Goal: Communication & Community: Answer question/provide support

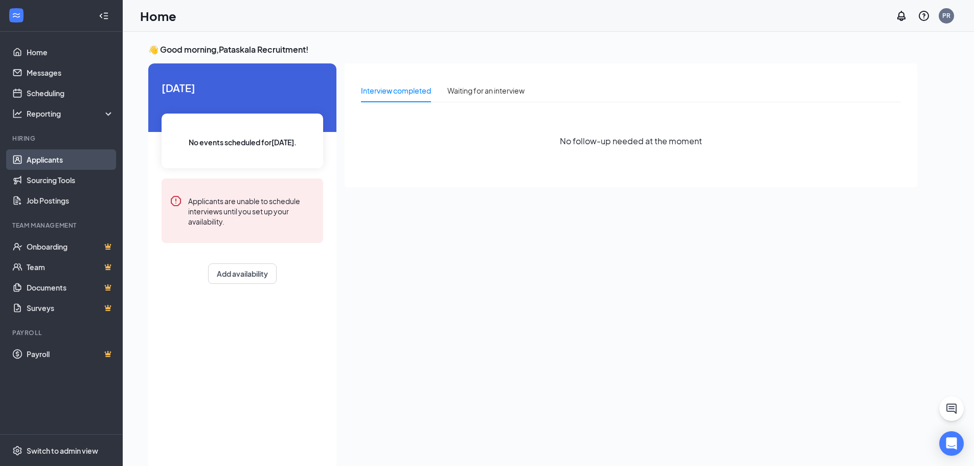
click at [53, 153] on link "Applicants" at bounding box center [70, 159] width 87 height 20
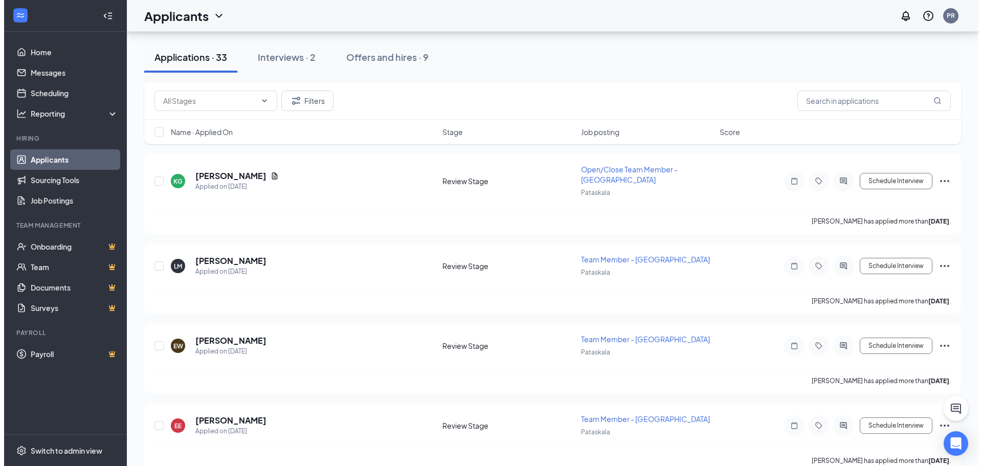
scroll to position [511, 0]
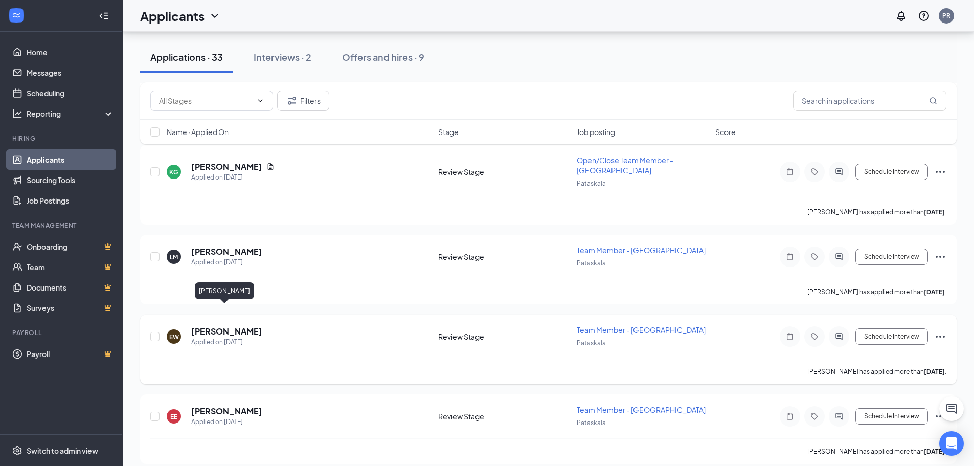
click at [222, 326] on h5 "[PERSON_NAME]" at bounding box center [226, 331] width 71 height 11
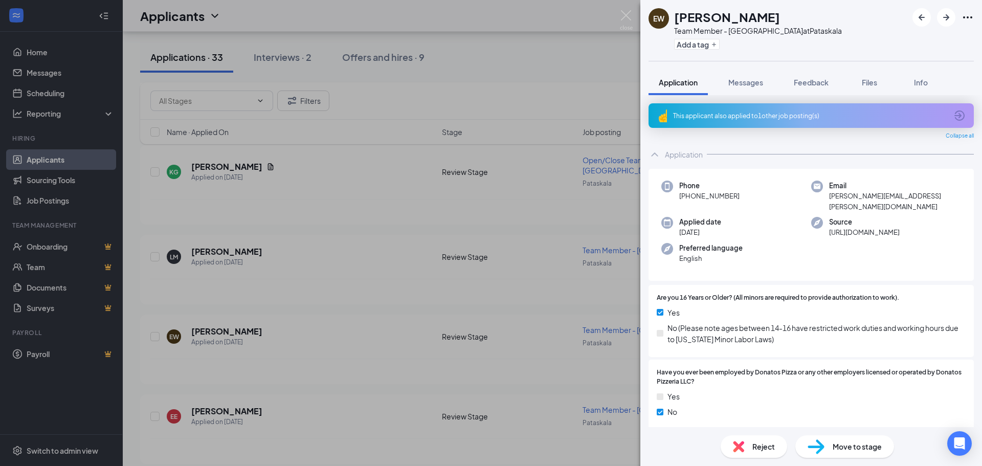
click at [858, 198] on span "[PERSON_NAME][EMAIL_ADDRESS][PERSON_NAME][DOMAIN_NAME]" at bounding box center [895, 201] width 132 height 21
click at [840, 198] on span "[PERSON_NAME][EMAIL_ADDRESS][PERSON_NAME][DOMAIN_NAME]" at bounding box center [895, 201] width 132 height 21
drag, startPoint x: 826, startPoint y: 196, endPoint x: 924, endPoint y: 195, distance: 98.2
click at [924, 195] on div "Email [PERSON_NAME][EMAIL_ADDRESS][PERSON_NAME][DOMAIN_NAME]" at bounding box center [886, 196] width 150 height 31
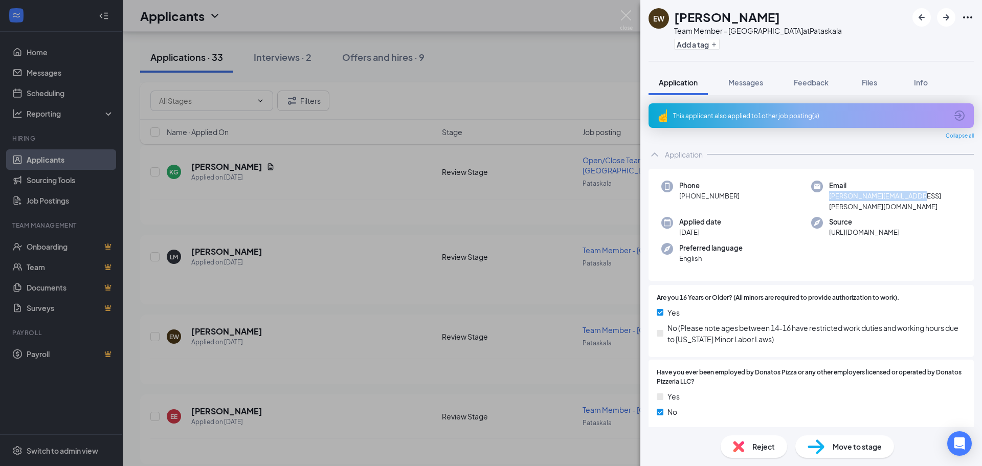
copy span "[PERSON_NAME][EMAIL_ADDRESS][PERSON_NAME][DOMAIN_NAME]"
click at [882, 446] on div "Move to stage" at bounding box center [844, 446] width 99 height 23
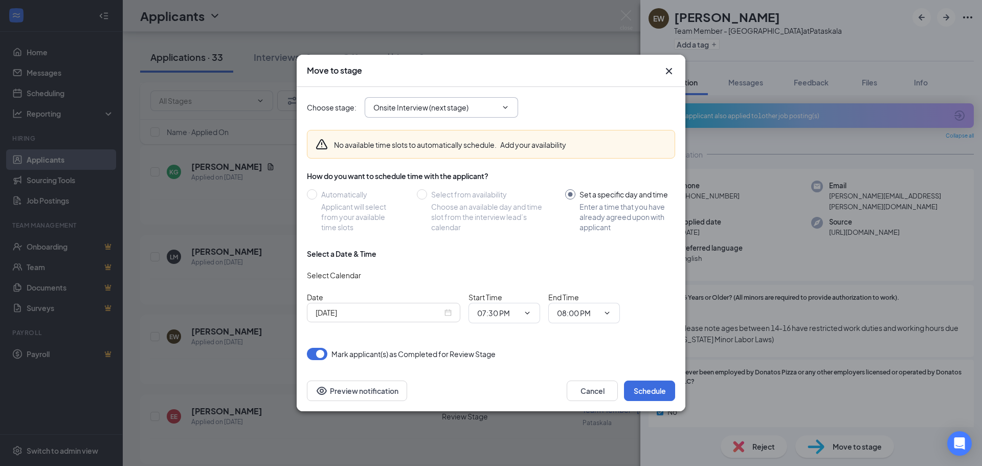
click at [447, 108] on input "Onsite Interview (next stage)" at bounding box center [435, 107] width 124 height 11
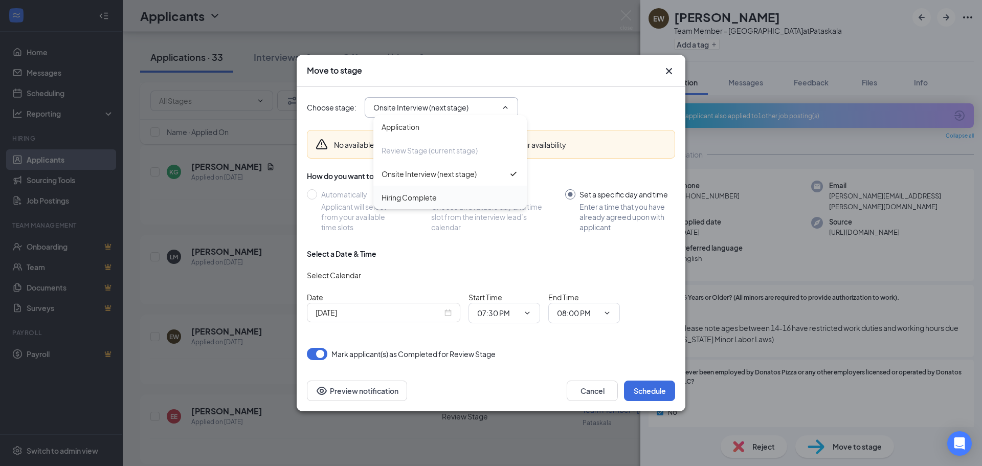
click at [456, 199] on div "Hiring Complete" at bounding box center [450, 197] width 137 height 11
type input "Hiring Complete"
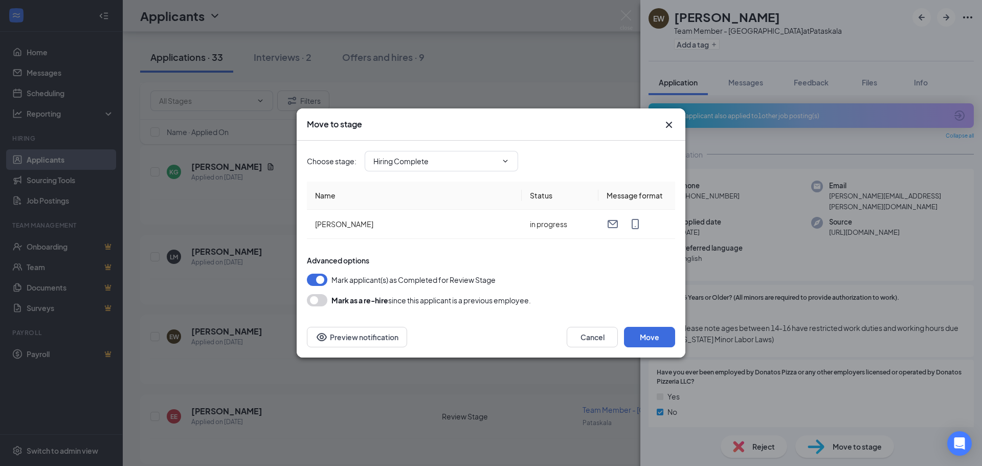
click at [669, 122] on icon "Cross" at bounding box center [669, 125] width 12 height 12
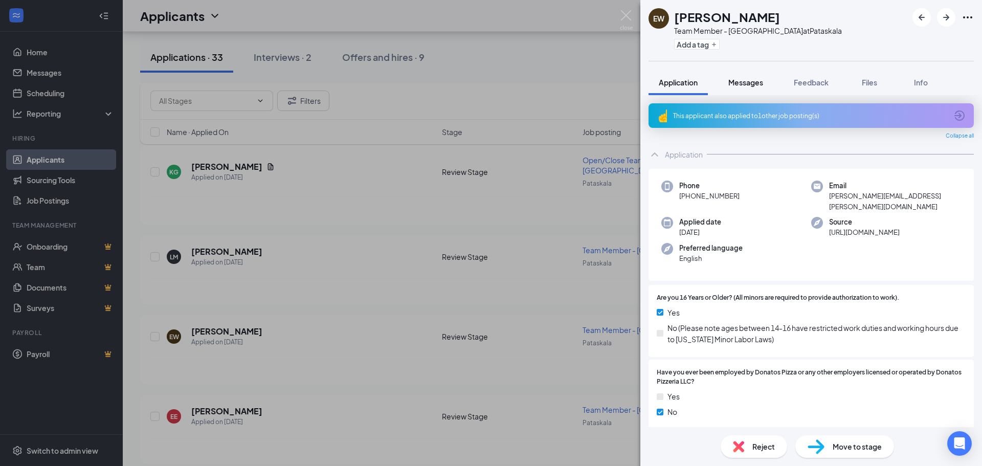
click at [751, 78] on span "Messages" at bounding box center [745, 82] width 35 height 9
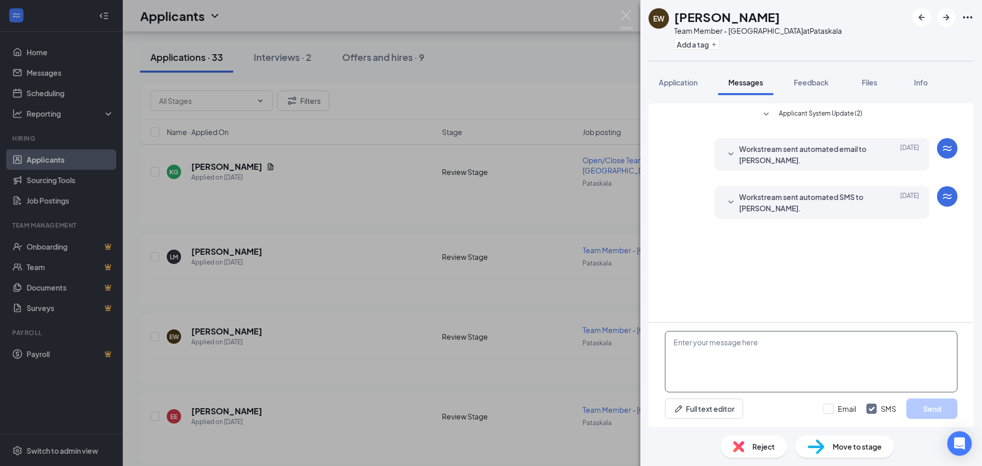
click at [776, 361] on textarea at bounding box center [811, 361] width 293 height 61
click at [674, 352] on textarea "I just sent the onboarding to your email. It should ask you to create a log in …" at bounding box center [811, 361] width 293 height 61
click at [684, 354] on textarea "I just sent the onboarding to your email. It should ask you to create a log in …" at bounding box center [811, 361] width 293 height 61
click at [689, 354] on textarea "I just sent the onboarding to your email. It should ask you to create a log in …" at bounding box center [811, 361] width 293 height 61
click at [685, 354] on textarea "I just sent the onboarding to your email. It should ask you to create a log in …" at bounding box center [811, 361] width 293 height 61
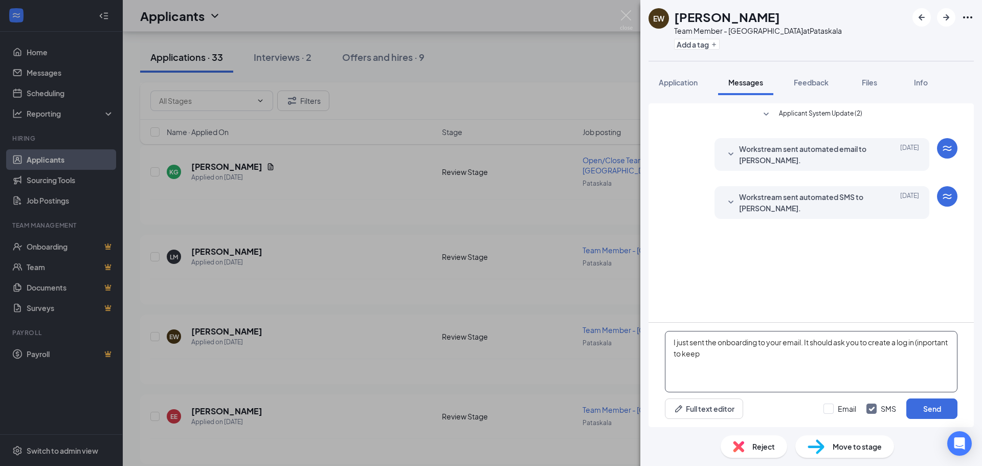
click at [685, 354] on textarea "I just sent the onboarding to your email. It should ask you to create a log in …" at bounding box center [811, 361] width 293 height 61
click at [683, 354] on textarea "I just sent the onboarding to your email. It should ask you to create a log in …" at bounding box center [811, 361] width 293 height 61
click at [774, 360] on textarea "I just sent the onboarding to your email. It should ask you to create a log in …" at bounding box center [811, 361] width 293 height 61
click at [866, 364] on textarea "I just sent the onboarding to your email. It should ask you to create a log in …" at bounding box center [811, 361] width 293 height 61
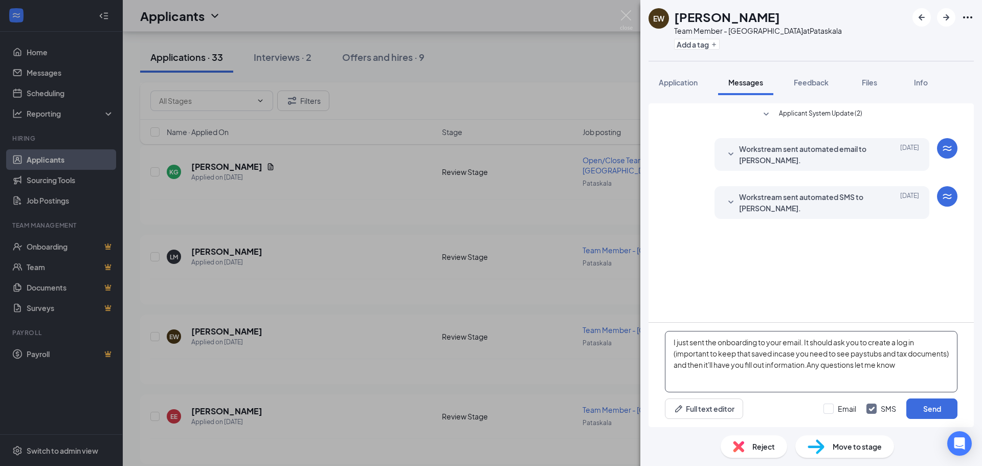
click at [853, 364] on textarea "I just sent the onboarding to your email. It should ask you to create a log in …" at bounding box center [811, 361] width 293 height 61
click at [948, 370] on textarea "I just sent the onboarding to your email. It should ask you to create a log in …" at bounding box center [811, 361] width 293 height 61
click at [855, 364] on textarea "I just sent the onboarding to your email. It should ask you to create a log in …" at bounding box center [811, 361] width 293 height 61
click at [855, 365] on textarea "I just sent the onboarding to your email. It should ask you to create a log in …" at bounding box center [811, 361] width 293 height 61
click at [854, 366] on textarea "I just sent the onboarding to your email. It should ask you to create a log in …" at bounding box center [811, 361] width 293 height 61
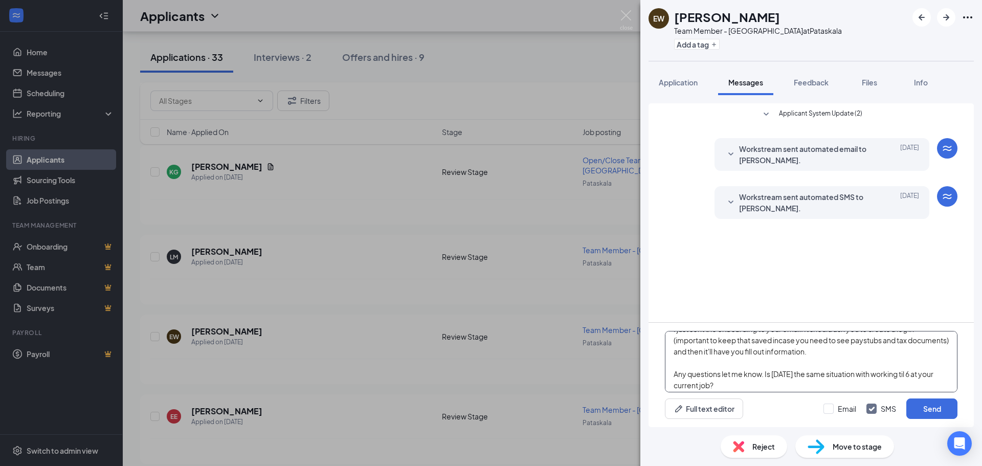
scroll to position [17, 0]
click at [801, 382] on textarea "I just sent the onboarding to your email. It should ask you to create a log in …" at bounding box center [811, 361] width 293 height 61
drag, startPoint x: 768, startPoint y: 382, endPoint x: 670, endPoint y: 369, distance: 98.0
click at [670, 369] on textarea "I just sent the onboarding to your email. It should ask you to create a log in …" at bounding box center [811, 361] width 293 height 61
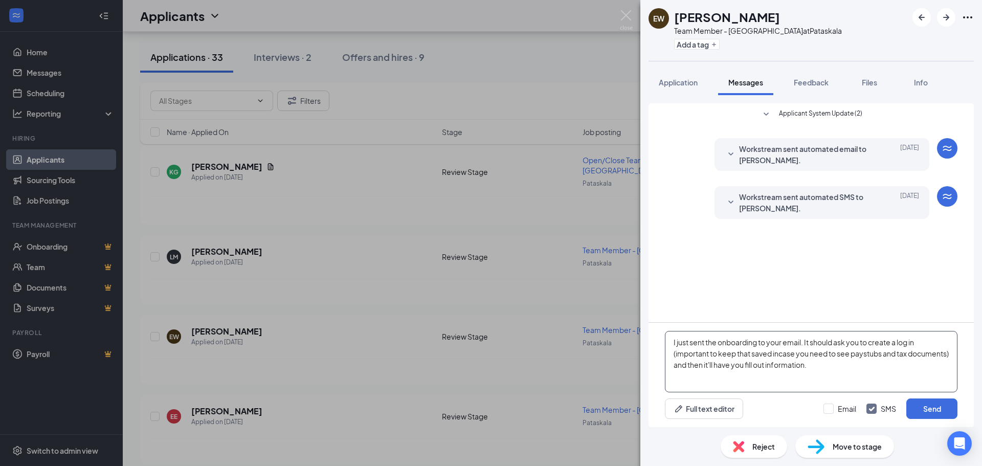
scroll to position [0, 0]
type textarea "I just sent the onboarding to your email. It should ask you to create a log in …"
click at [923, 404] on button "Send" at bounding box center [931, 408] width 51 height 20
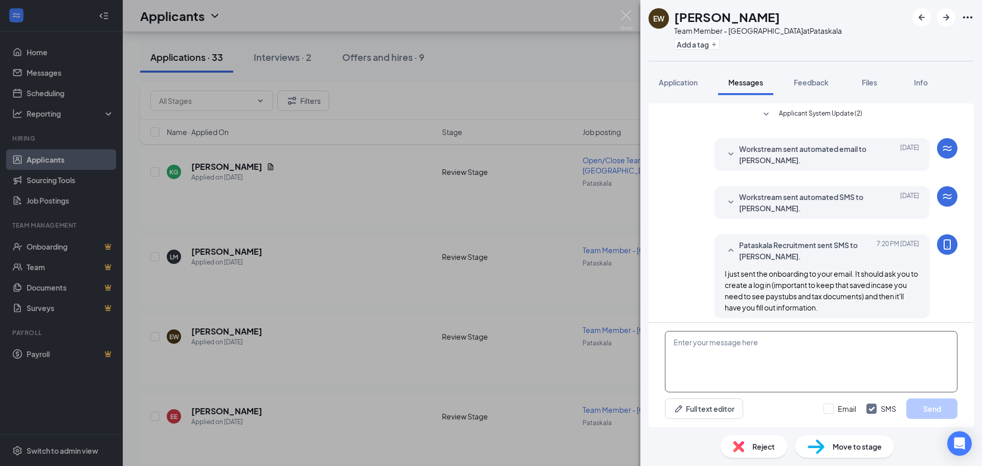
scroll to position [6, 0]
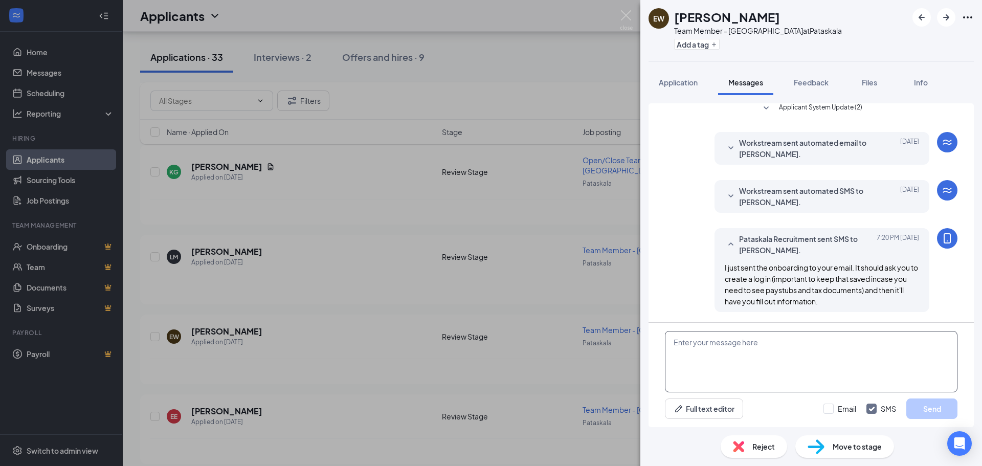
click at [795, 342] on textarea at bounding box center [811, 361] width 293 height 61
paste textarea "Any questions let me know. Is [DATE] the same situation with working til 6 at y…"
click at [795, 362] on textarea "Any questions let me know. Is [DATE] the same situation with working til 6 at y…" at bounding box center [811, 361] width 293 height 61
click at [918, 343] on textarea "Any questions let me know. Is [DATE] the same situation with working til 6 at y…" at bounding box center [811, 361] width 293 height 61
click at [917, 343] on textarea "Any questions let me know. Is [DATE] the same situation with working til 6 at y…" at bounding box center [811, 361] width 293 height 61
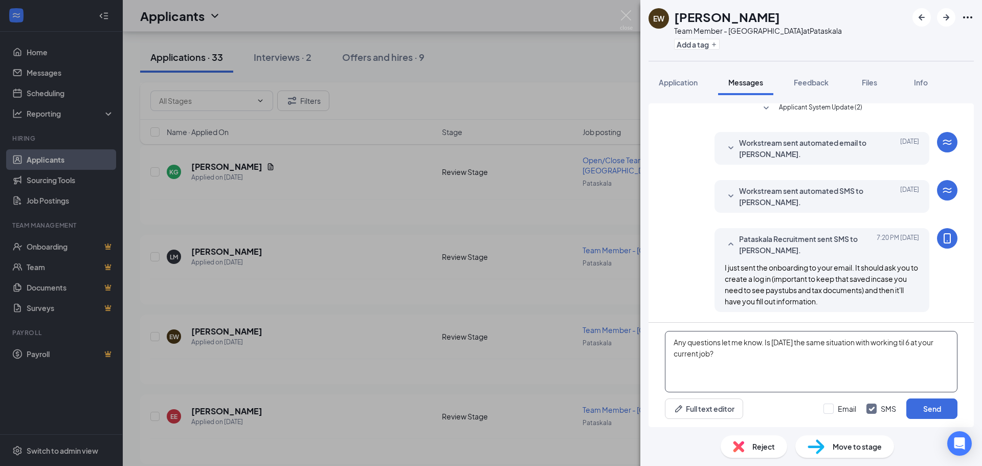
click at [917, 343] on textarea "Any questions let me know. Is [DATE] the same situation with working til 6 at y…" at bounding box center [811, 361] width 293 height 61
click at [918, 345] on textarea "Any questions let me know. Is [DATE] the same situation with working til 6 at y…" at bounding box center [811, 361] width 293 height 61
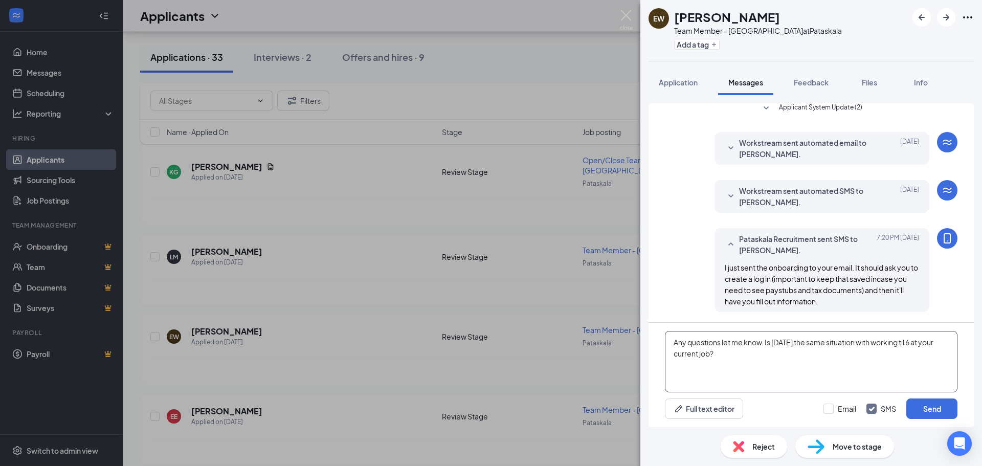
click at [917, 341] on textarea "Any questions let me know. Is [DATE] the same situation with working til 6 at y…" at bounding box center [811, 361] width 293 height 61
click at [842, 377] on textarea "Any questions let me know. Is [DATE] the same situation with working till 6 at …" at bounding box center [811, 361] width 293 height 61
click at [804, 342] on textarea "Any questions let me know. Is [DATE] the same situation with working till 6 at …" at bounding box center [811, 361] width 293 height 61
type textarea "Any questions let me know. Is [DATE] ([DATE]) the same situation with working t…"
click at [933, 407] on button "Send" at bounding box center [931, 408] width 51 height 20
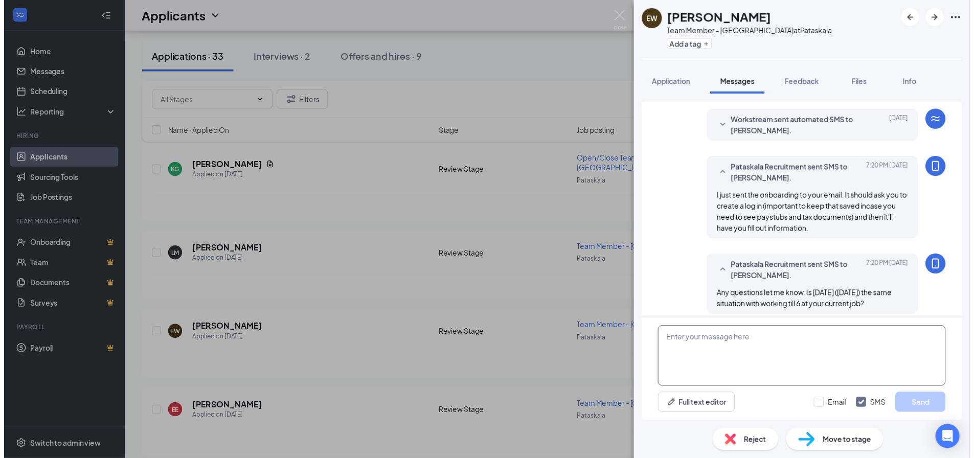
scroll to position [83, 0]
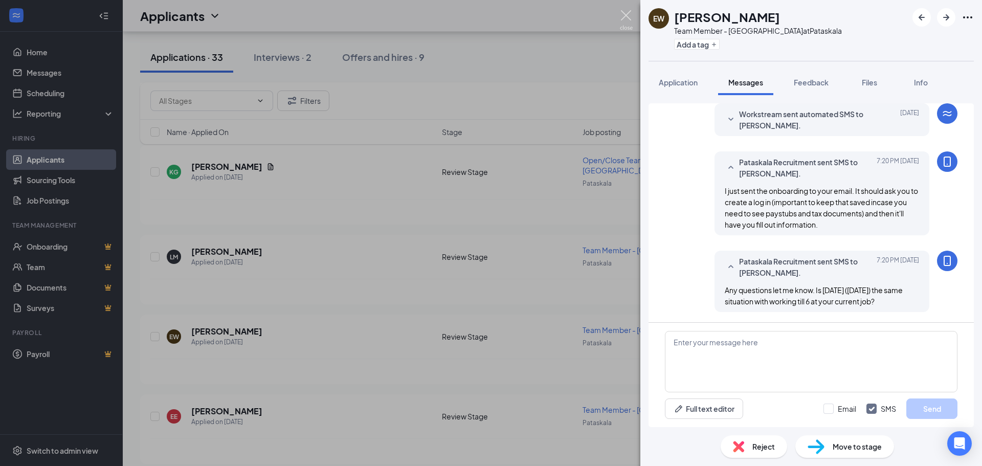
click at [623, 16] on img at bounding box center [626, 20] width 13 height 20
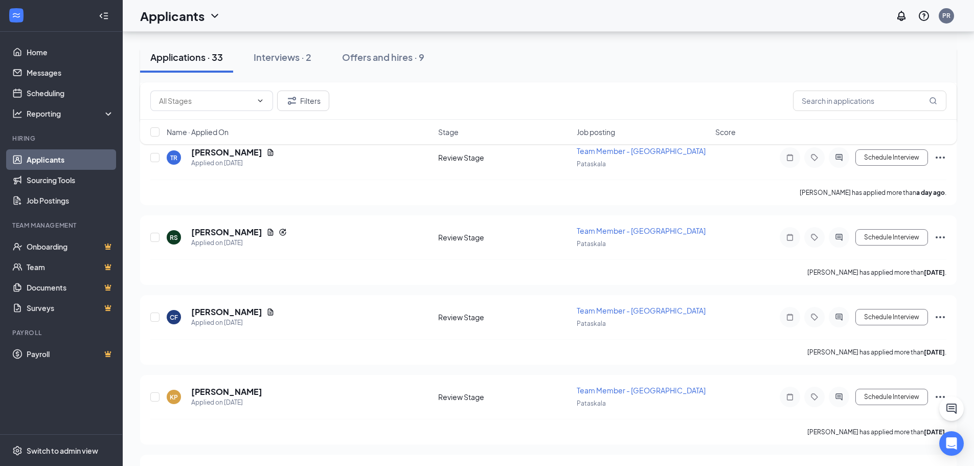
scroll to position [205, 0]
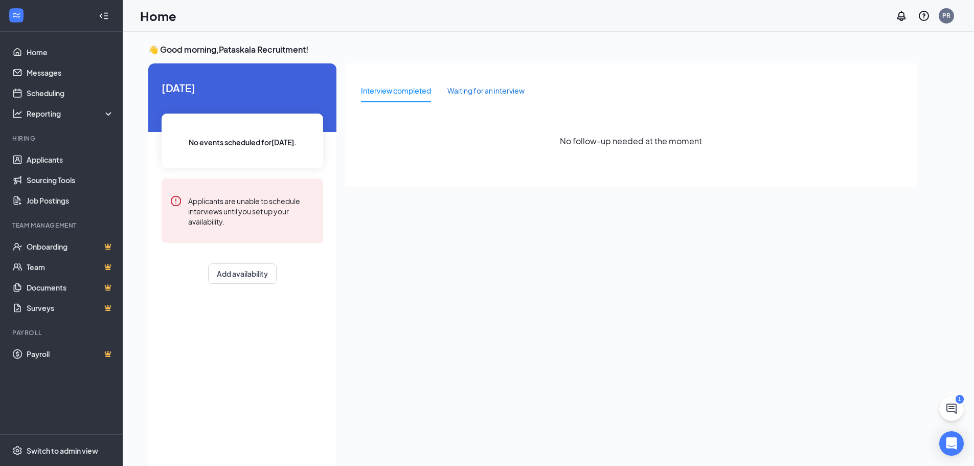
click at [467, 87] on div "Waiting for an interview" at bounding box center [485, 90] width 77 height 11
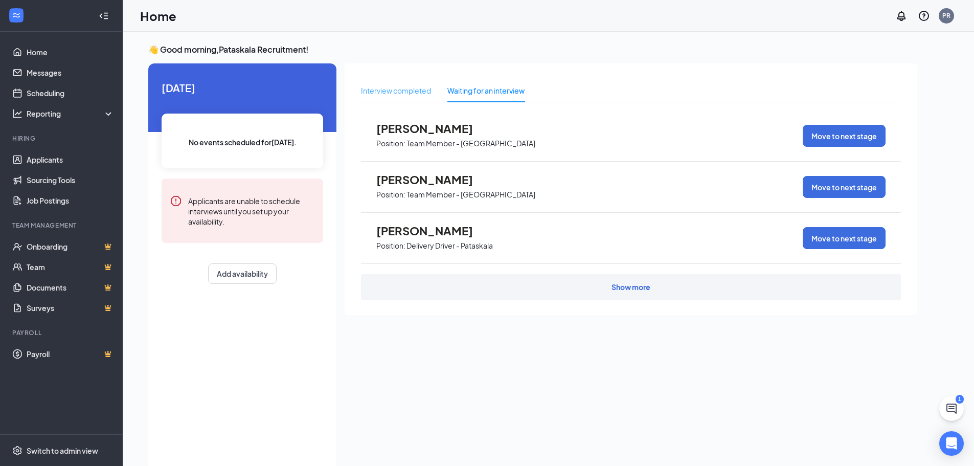
click at [409, 96] on div "Interview completed" at bounding box center [396, 91] width 70 height 24
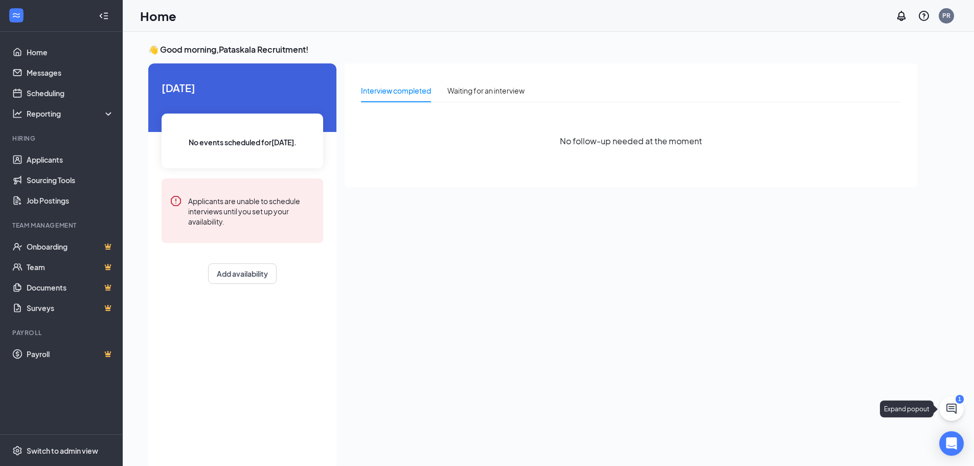
click at [950, 402] on icon "ChatActive" at bounding box center [952, 408] width 12 height 12
click at [819, 454] on div "Chat 1" at bounding box center [831, 453] width 156 height 16
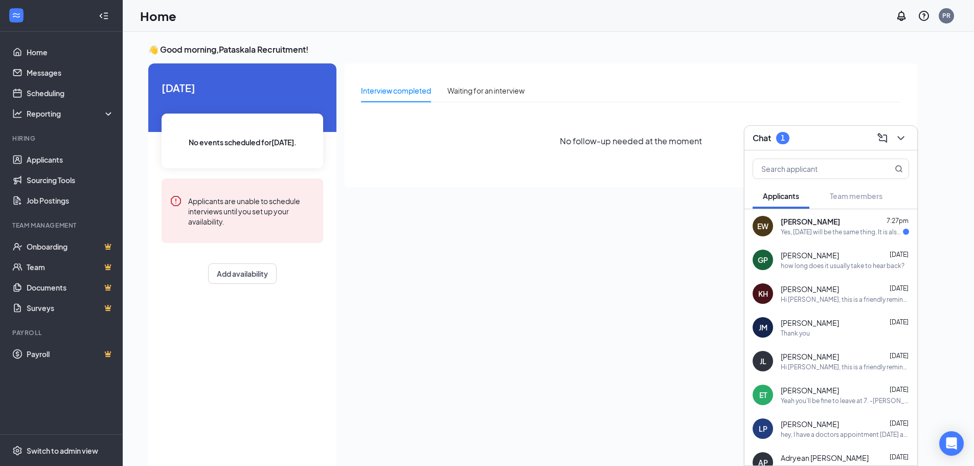
click at [832, 232] on div "Yes, tuesday will be the same thing. It is also my moms birthday tomorrow and w…" at bounding box center [842, 232] width 122 height 9
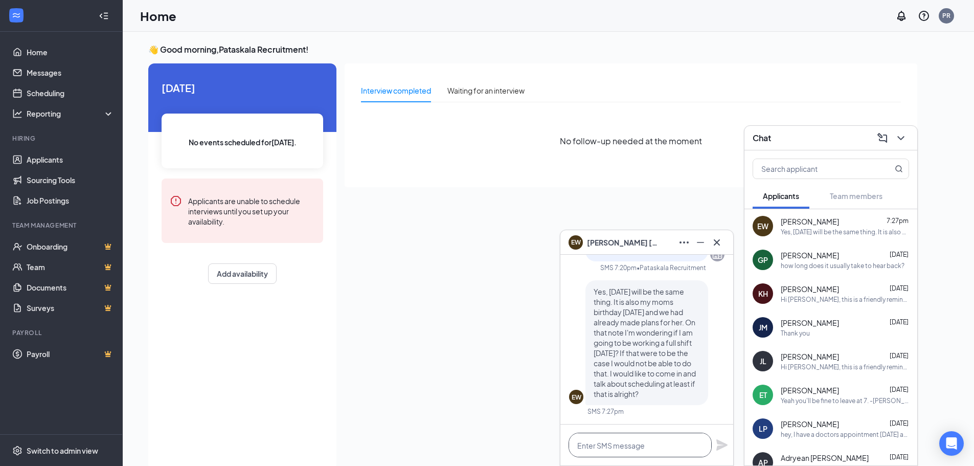
click at [657, 443] on textarea at bounding box center [640, 445] width 143 height 25
drag, startPoint x: 631, startPoint y: 301, endPoint x: 637, endPoint y: 301, distance: 5.6
click at [637, 301] on span "Yes, tuesday will be the same thing. It is also my moms birthday tomorrow and w…" at bounding box center [645, 342] width 102 height 111
drag, startPoint x: 648, startPoint y: 301, endPoint x: 665, endPoint y: 304, distance: 17.6
click at [665, 304] on span "Yes, tuesday will be the same thing. It is also my moms birthday tomorrow and w…" at bounding box center [645, 342] width 102 height 111
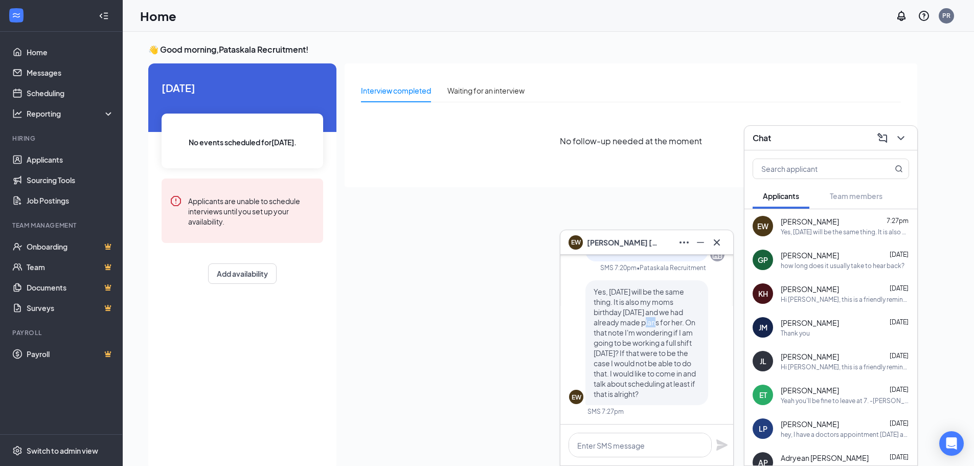
drag, startPoint x: 645, startPoint y: 319, endPoint x: 634, endPoint y: 320, distance: 11.3
click at [634, 320] on span "Yes, tuesday will be the same thing. It is also my moms birthday tomorrow and w…" at bounding box center [645, 342] width 102 height 111
drag, startPoint x: 622, startPoint y: 314, endPoint x: 627, endPoint y: 316, distance: 5.3
click at [626, 315] on span "Yes, tuesday will be the same thing. It is also my moms birthday tomorrow and w…" at bounding box center [645, 342] width 102 height 111
drag, startPoint x: 627, startPoint y: 321, endPoint x: 644, endPoint y: 324, distance: 17.2
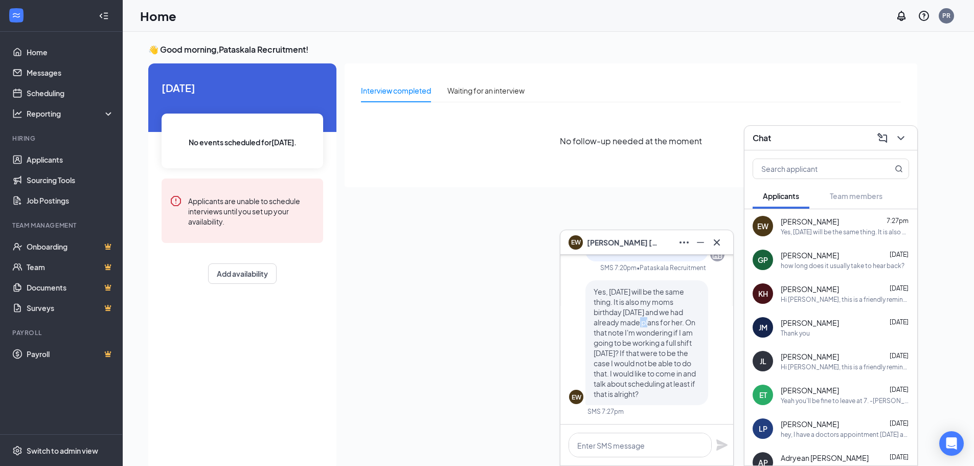
click at [643, 324] on span "Yes, tuesday will be the same thing. It is also my moms birthday tomorrow and w…" at bounding box center [645, 342] width 102 height 111
drag, startPoint x: 671, startPoint y: 324, endPoint x: 677, endPoint y: 324, distance: 6.1
click at [676, 324] on span "Yes, tuesday will be the same thing. It is also my moms birthday tomorrow and w…" at bounding box center [645, 342] width 102 height 111
drag, startPoint x: 645, startPoint y: 336, endPoint x: 629, endPoint y: 333, distance: 16.7
click at [632, 333] on span "Yes, tuesday will be the same thing. It is also my moms birthday tomorrow and w…" at bounding box center [645, 342] width 102 height 111
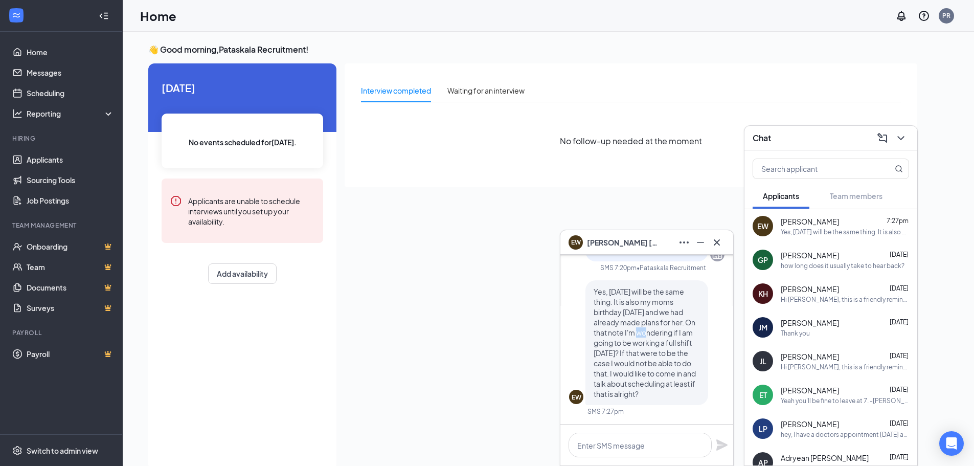
drag, startPoint x: 627, startPoint y: 332, endPoint x: 641, endPoint y: 332, distance: 13.8
click at [636, 332] on span "Yes, tuesday will be the same thing. It is also my moms birthday tomorrow and w…" at bounding box center [645, 342] width 102 height 111
drag, startPoint x: 659, startPoint y: 331, endPoint x: 666, endPoint y: 331, distance: 7.2
click at [665, 331] on span "Yes, tuesday will be the same thing. It is also my moms birthday tomorrow and w…" at bounding box center [645, 342] width 102 height 111
drag, startPoint x: 622, startPoint y: 344, endPoint x: 614, endPoint y: 345, distance: 8.8
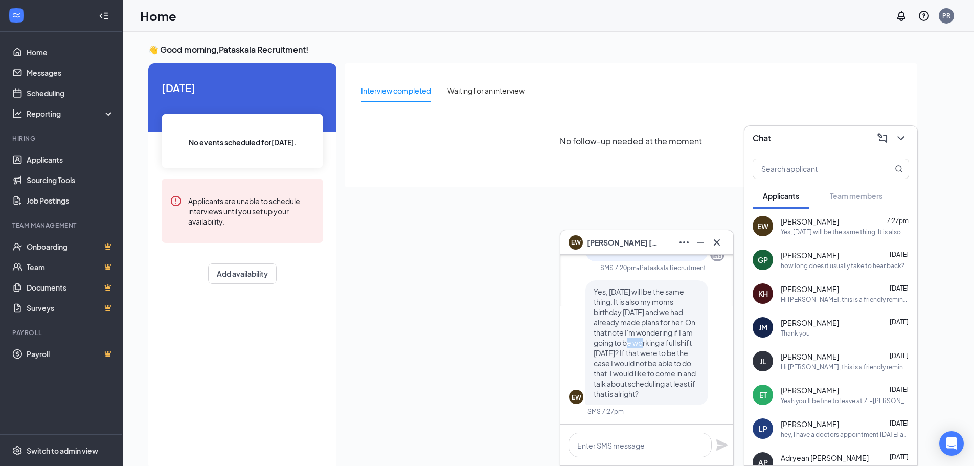
click at [617, 344] on span "Yes, tuesday will be the same thing. It is also my moms birthday tomorrow and w…" at bounding box center [645, 342] width 102 height 111
drag, startPoint x: 610, startPoint y: 345, endPoint x: 639, endPoint y: 340, distance: 30.0
click at [638, 341] on span "Yes, tuesday will be the same thing. It is also my moms birthday tomorrow and w…" at bounding box center [645, 342] width 102 height 111
drag, startPoint x: 653, startPoint y: 340, endPoint x: 661, endPoint y: 339, distance: 7.7
click at [660, 339] on span "Yes, tuesday will be the same thing. It is also my moms birthday tomorrow and w…" at bounding box center [645, 342] width 102 height 111
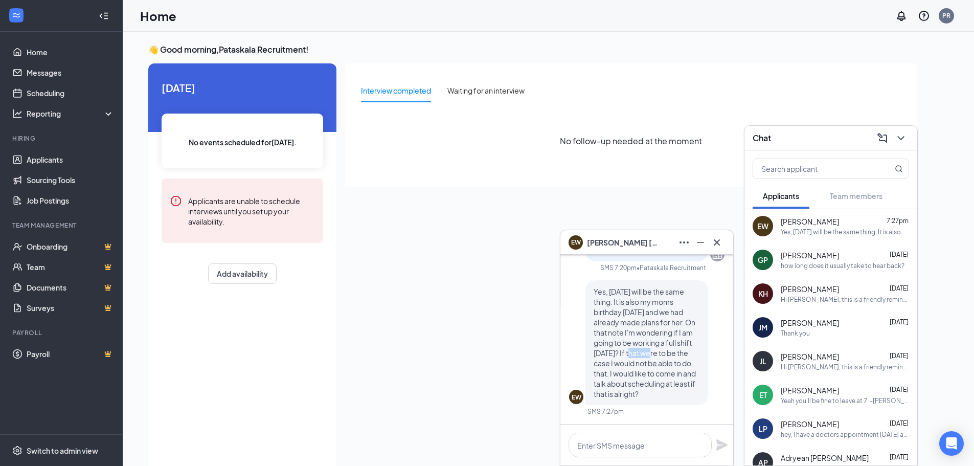
drag, startPoint x: 644, startPoint y: 348, endPoint x: 629, endPoint y: 352, distance: 15.9
click at [629, 352] on span "Yes, tuesday will be the same thing. It is also my moms birthday tomorrow and w…" at bounding box center [645, 342] width 102 height 111
click at [674, 349] on span "Yes, tuesday will be the same thing. It is also my moms birthday tomorrow and w…" at bounding box center [645, 342] width 102 height 111
click at [623, 362] on p "Yes, tuesday will be the same thing. It is also my moms birthday tomorrow and w…" at bounding box center [647, 342] width 106 height 113
drag, startPoint x: 620, startPoint y: 362, endPoint x: 629, endPoint y: 362, distance: 8.7
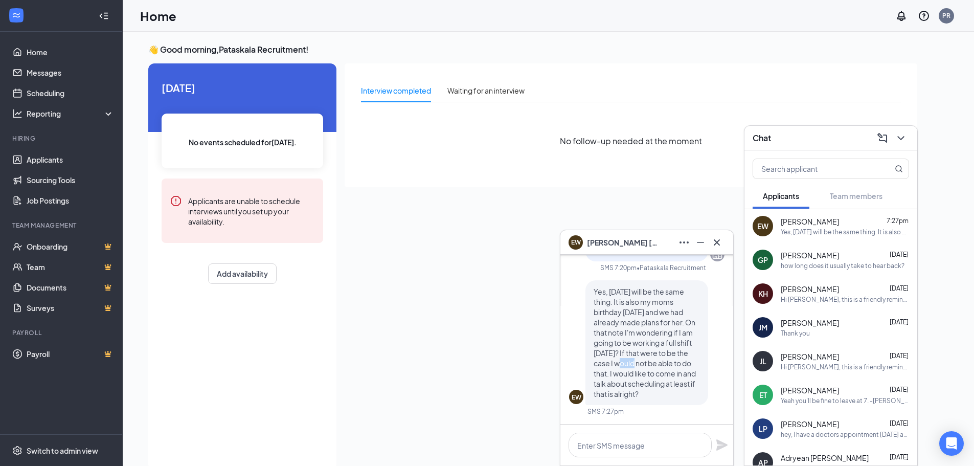
click at [628, 362] on span "Yes, tuesday will be the same thing. It is also my moms birthday tomorrow and w…" at bounding box center [645, 342] width 102 height 111
drag, startPoint x: 622, startPoint y: 370, endPoint x: 635, endPoint y: 371, distance: 13.3
click at [634, 371] on span "Yes, tuesday will be the same thing. It is also my moms birthday tomorrow and w…" at bounding box center [645, 342] width 102 height 111
drag, startPoint x: 648, startPoint y: 372, endPoint x: 667, endPoint y: 373, distance: 19.0
click at [667, 373] on span "Yes, tuesday will be the same thing. It is also my moms birthday tomorrow and w…" at bounding box center [645, 342] width 102 height 111
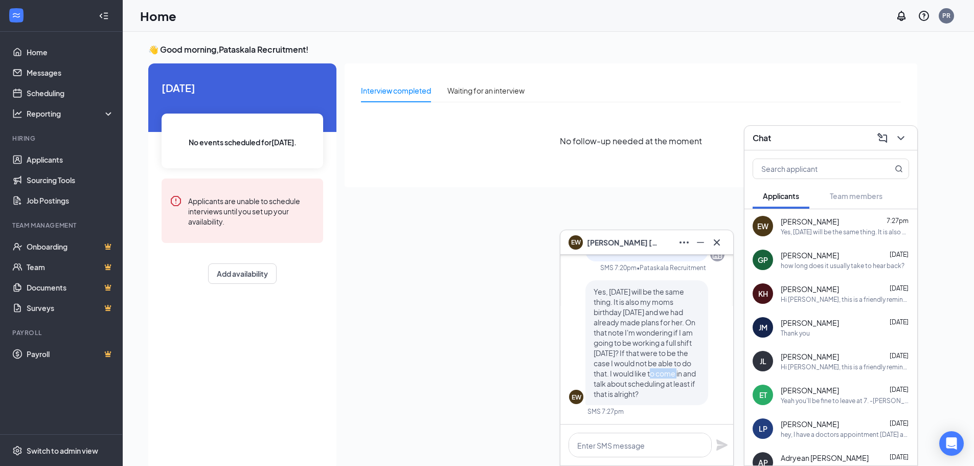
drag, startPoint x: 668, startPoint y: 374, endPoint x: 644, endPoint y: 378, distance: 23.9
click at [647, 377] on span "Yes, tuesday will be the same thing. It is also my moms birthday tomorrow and w…" at bounding box center [645, 342] width 102 height 111
drag, startPoint x: 636, startPoint y: 381, endPoint x: 646, endPoint y: 383, distance: 10.4
click at [642, 383] on span "Yes, tuesday will be the same thing. It is also my moms birthday tomorrow and w…" at bounding box center [645, 342] width 102 height 111
click at [658, 382] on span "Yes, tuesday will be the same thing. It is also my moms birthday tomorrow and w…" at bounding box center [645, 342] width 102 height 111
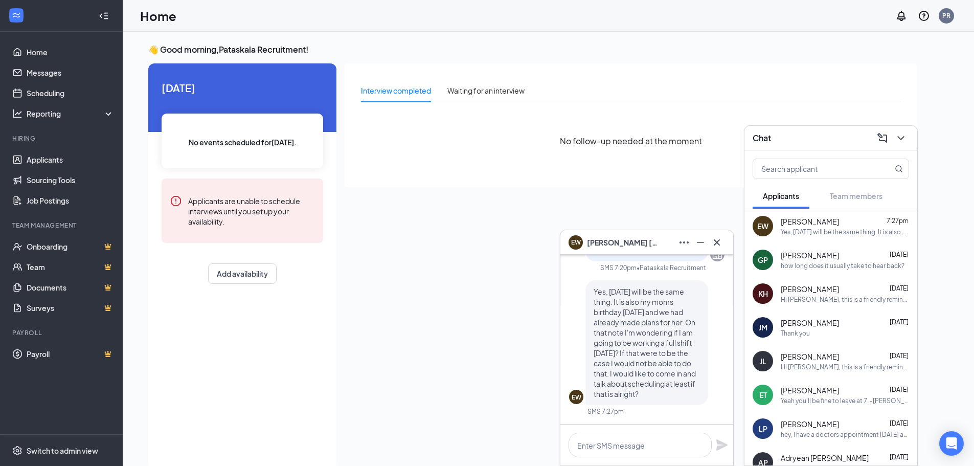
click at [637, 393] on span "Yes, tuesday will be the same thing. It is also my moms birthday tomorrow and w…" at bounding box center [645, 342] width 102 height 111
click at [625, 440] on textarea at bounding box center [640, 445] width 143 height 25
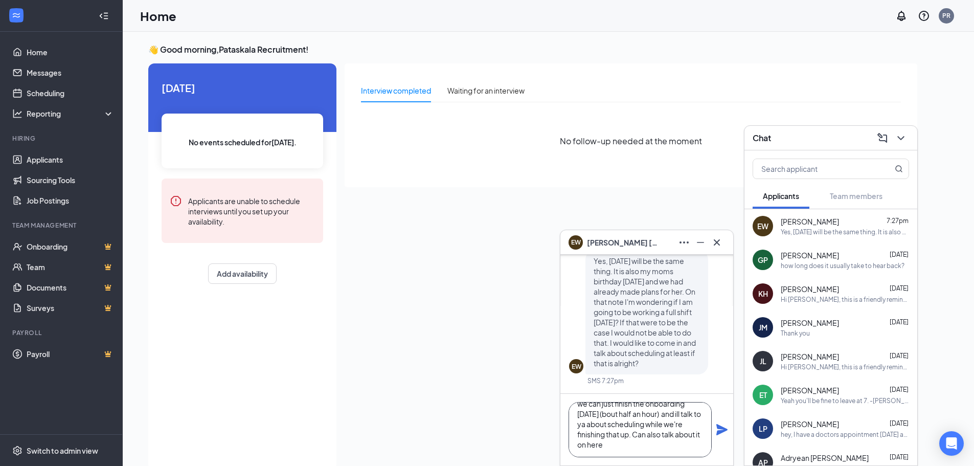
scroll to position [11, 0]
type textarea "we can just finish the onboarding tomorrow (bout half an hour) and ill talk to …"
click at [719, 432] on icon "Plane" at bounding box center [721, 429] width 11 height 11
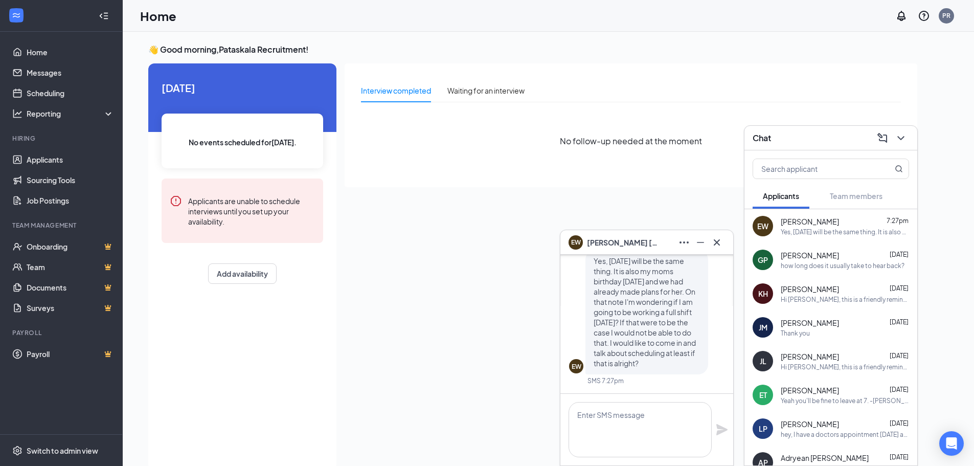
scroll to position [0, 0]
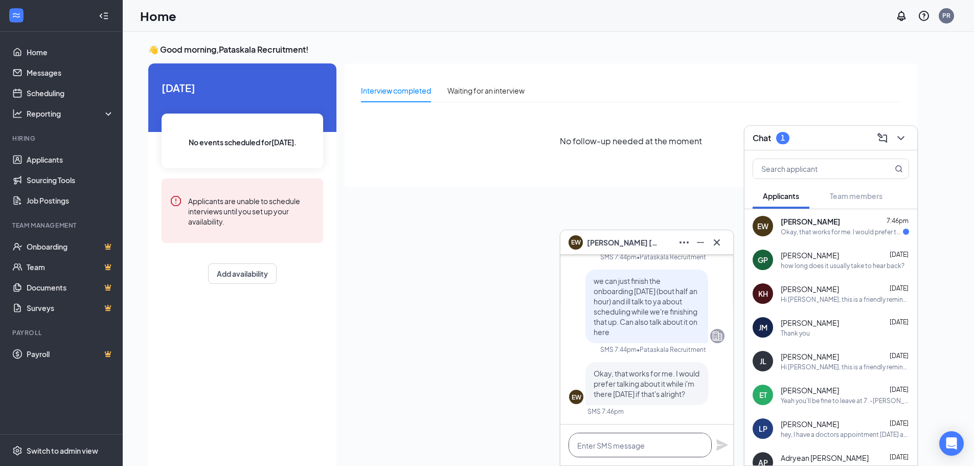
click at [608, 447] on textarea at bounding box center [640, 445] width 143 height 25
type textarea "sounds good =)"
click at [726, 445] on icon "Plane" at bounding box center [721, 444] width 11 height 11
